Goal: Contribute content: Add original content to the website for others to see

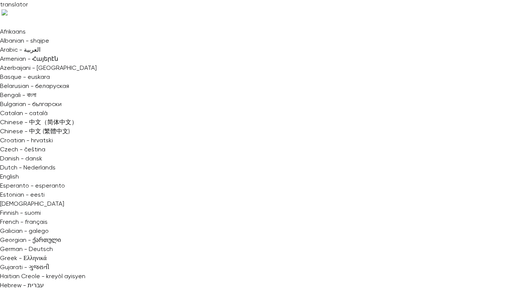
click at [453, 46] on li "Upload" at bounding box center [471, 53] width 82 height 20
click at [507, 75] on div at bounding box center [264, 145] width 529 height 291
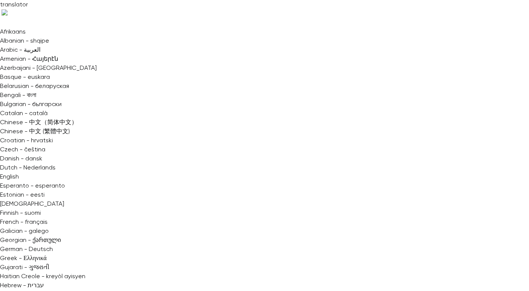
click at [451, 48] on li "Upload" at bounding box center [471, 53] width 82 height 20
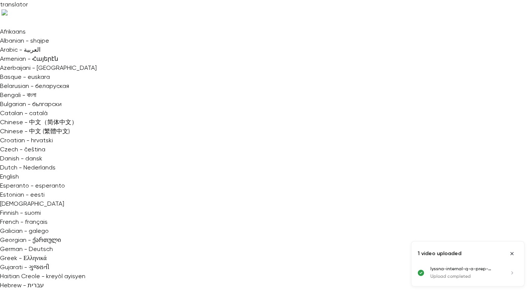
click at [200, 67] on div at bounding box center [264, 145] width 529 height 291
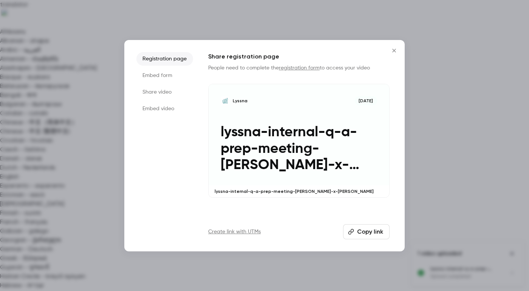
click at [391, 50] on icon "Close" at bounding box center [393, 51] width 9 height 6
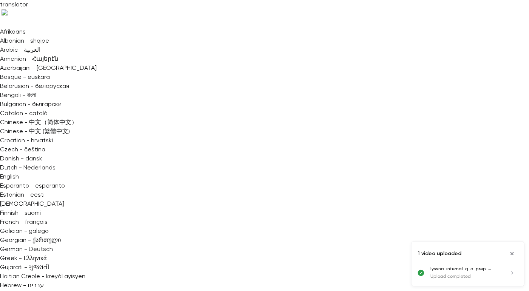
click at [512, 253] on icon "Close uploads list" at bounding box center [512, 253] width 6 height 5
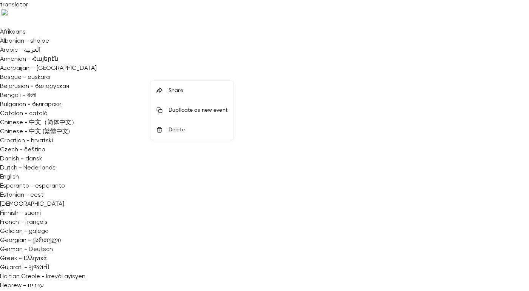
click at [214, 105] on li "Duplicate as new event" at bounding box center [191, 110] width 83 height 20
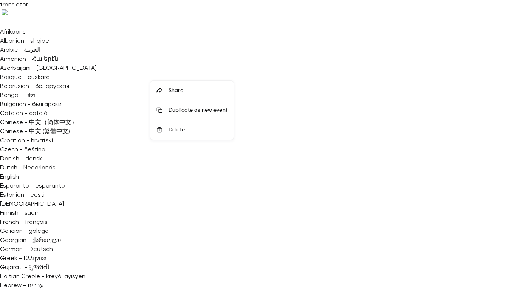
click at [196, 124] on li "Delete" at bounding box center [191, 130] width 83 height 20
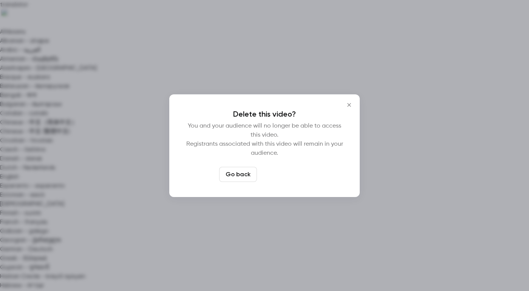
click at [285, 174] on button "Delete video" at bounding box center [285, 174] width 50 height 15
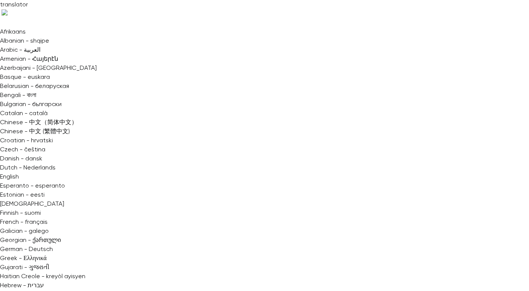
type input "*****"
